Goal: Check status: Check status

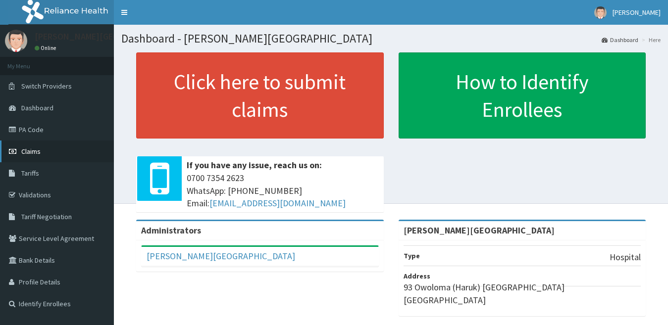
click at [39, 159] on link "Claims" at bounding box center [57, 152] width 114 height 22
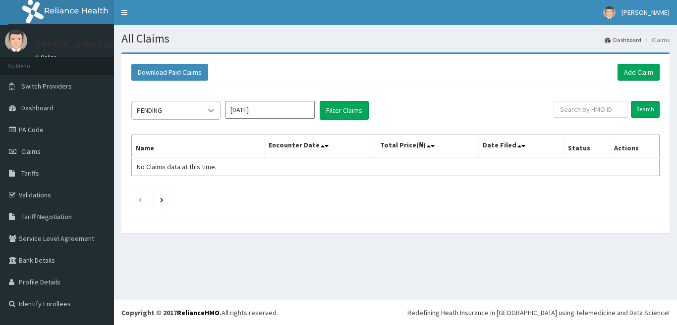
click at [217, 113] on div at bounding box center [211, 111] width 18 height 18
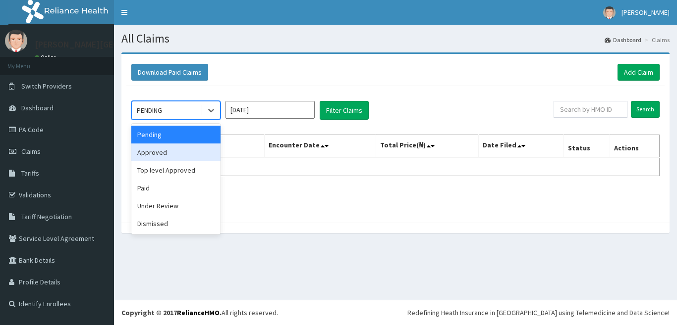
click at [194, 149] on div "Approved" at bounding box center [175, 153] width 89 height 18
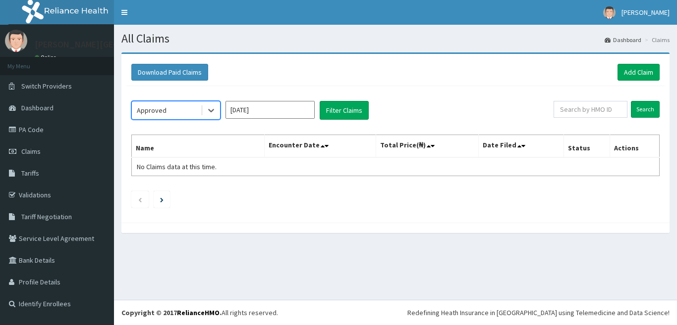
drag, startPoint x: 216, startPoint y: 106, endPoint x: 192, endPoint y: 121, distance: 28.6
click at [208, 111] on div at bounding box center [211, 111] width 18 height 18
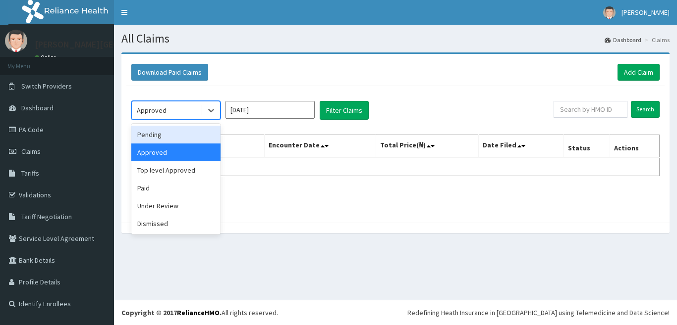
click at [179, 140] on div "Pending" at bounding box center [175, 135] width 89 height 18
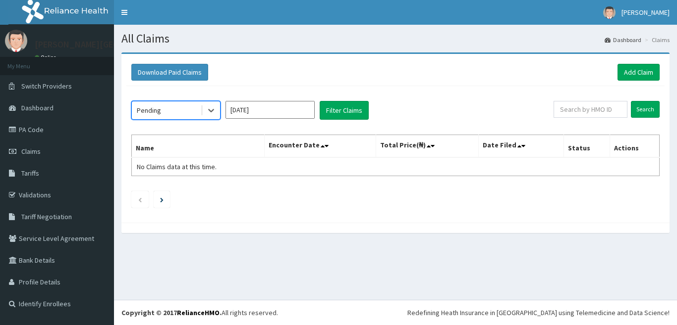
drag, startPoint x: 256, startPoint y: 104, endPoint x: 253, endPoint y: 115, distance: 11.8
click at [256, 105] on input "[DATE]" at bounding box center [269, 110] width 89 height 18
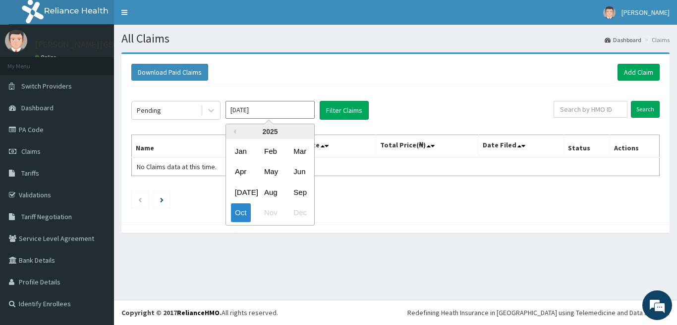
drag, startPoint x: 301, startPoint y: 195, endPoint x: 311, endPoint y: 122, distance: 73.4
click at [303, 192] on div "Sep" at bounding box center [299, 192] width 20 height 18
type input "Sep 2025"
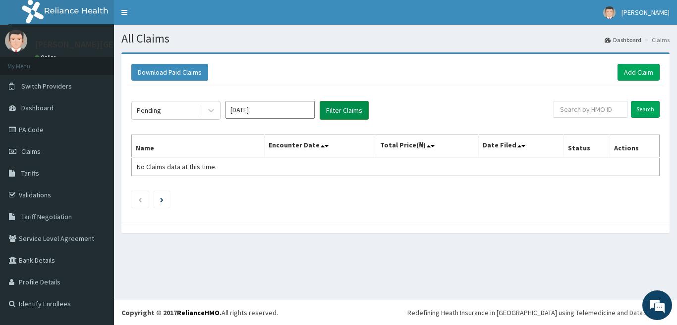
click at [319, 118] on div "Pending Sep 2025 Filter Claims" at bounding box center [342, 110] width 422 height 19
click at [330, 116] on button "Filter Claims" at bounding box center [343, 110] width 49 height 19
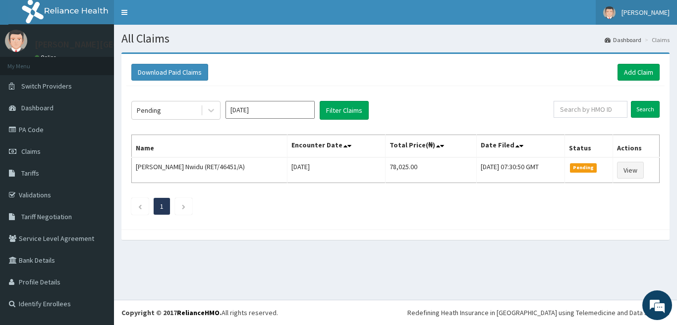
click at [631, 12] on span "[PERSON_NAME]" at bounding box center [645, 12] width 48 height 9
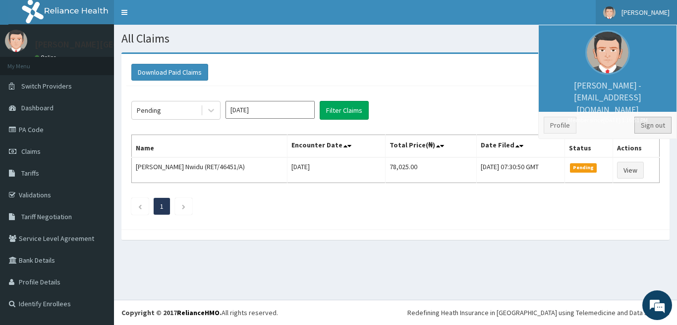
click at [647, 121] on link "Sign out" at bounding box center [652, 125] width 37 height 17
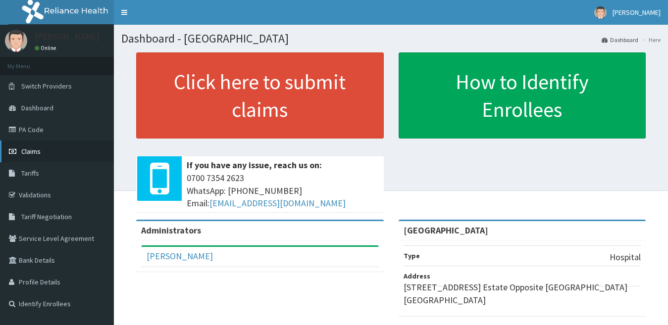
click at [92, 141] on link "Claims" at bounding box center [57, 152] width 114 height 22
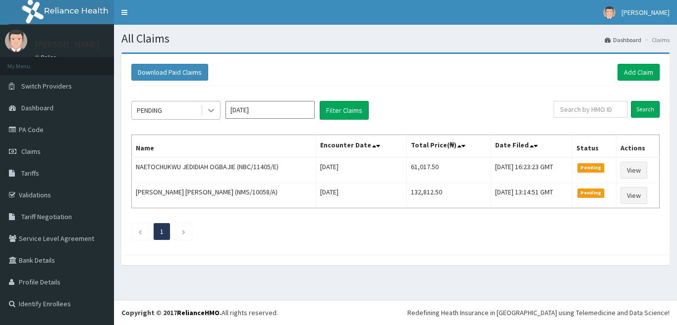
click at [219, 106] on div at bounding box center [211, 111] width 18 height 18
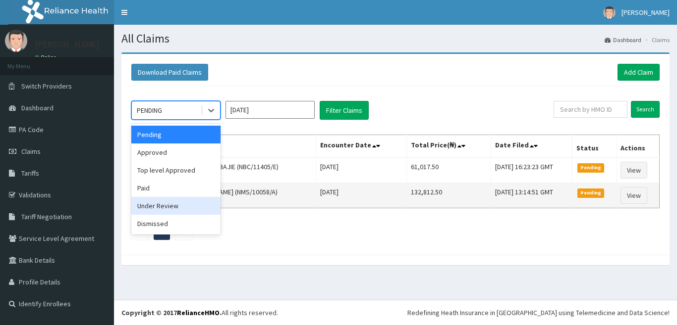
drag, startPoint x: 203, startPoint y: 205, endPoint x: 216, endPoint y: 194, distance: 17.9
click at [203, 205] on div "Under Review" at bounding box center [175, 206] width 89 height 18
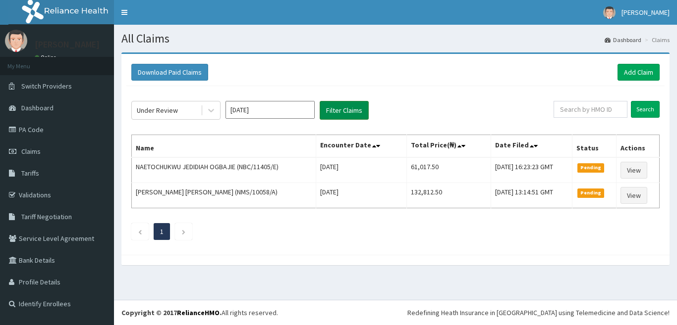
click at [337, 117] on button "Filter Claims" at bounding box center [343, 110] width 49 height 19
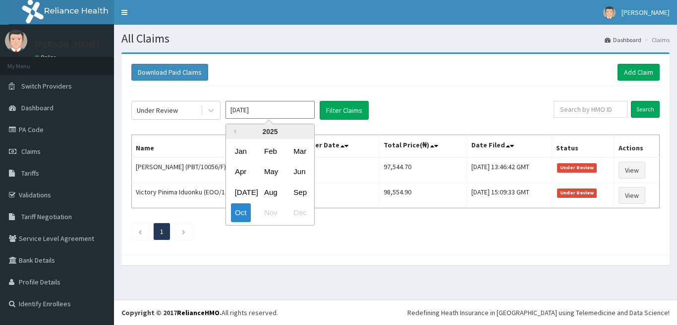
click at [249, 109] on input "[DATE]" at bounding box center [269, 110] width 89 height 18
click at [303, 191] on div "Sep" at bounding box center [299, 192] width 20 height 18
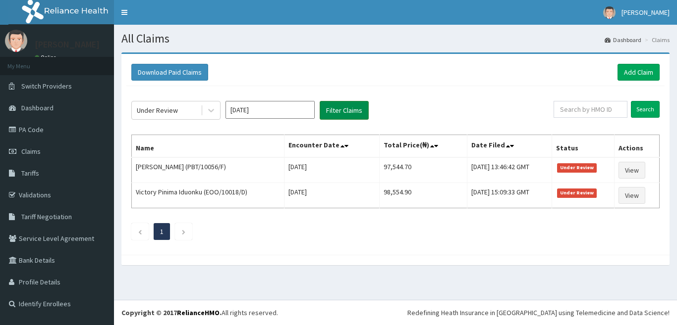
click at [340, 108] on button "Filter Claims" at bounding box center [343, 110] width 49 height 19
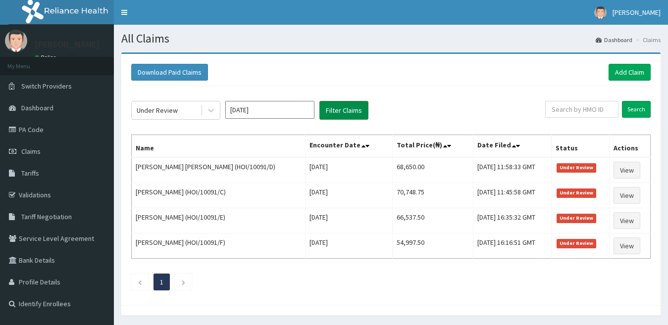
click at [340, 108] on button "Filter Claims" at bounding box center [343, 110] width 49 height 19
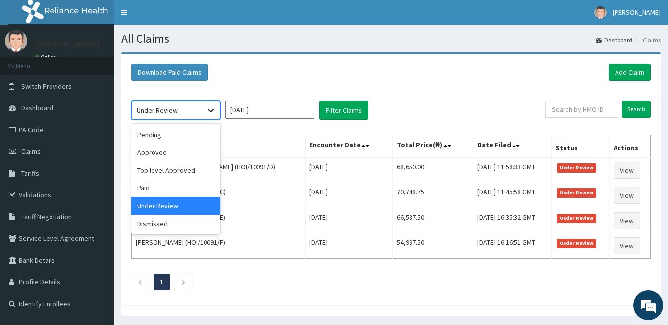
click at [209, 110] on icon at bounding box center [211, 110] width 6 height 3
click at [184, 137] on div "Pending" at bounding box center [175, 135] width 89 height 18
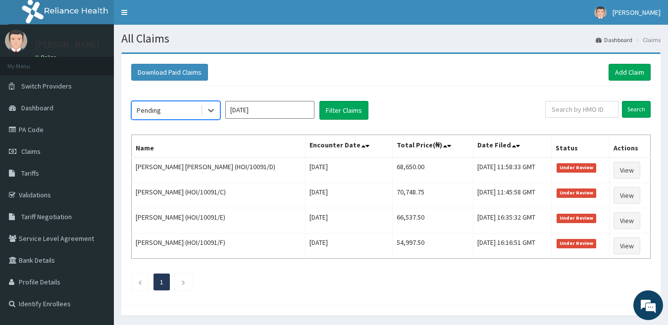
click at [263, 111] on input "Sep 2025" at bounding box center [269, 110] width 89 height 18
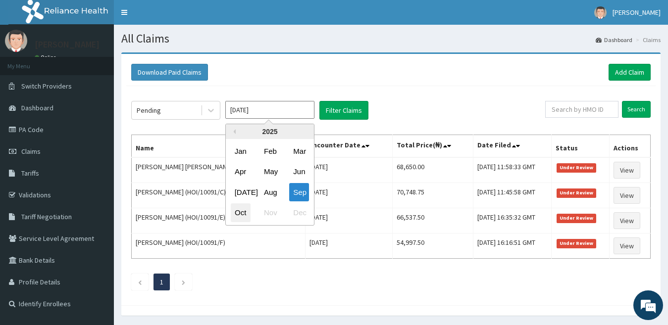
click at [239, 219] on div "Oct" at bounding box center [241, 213] width 20 height 18
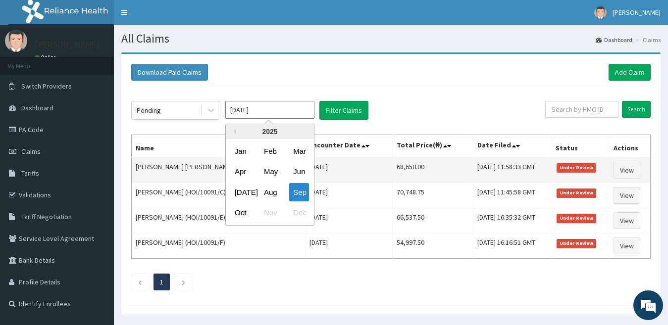
type input "[DATE]"
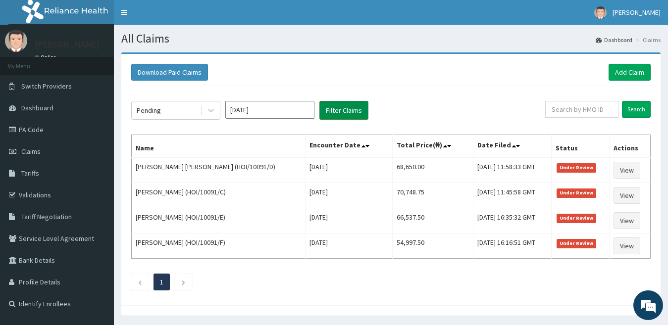
click at [330, 117] on button "Filter Claims" at bounding box center [343, 110] width 49 height 19
